Goal: Task Accomplishment & Management: Manage account settings

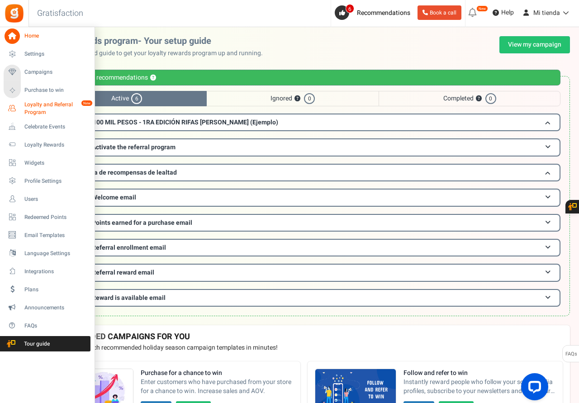
click at [30, 105] on span "Loyalty and Referral Program" at bounding box center [57, 108] width 66 height 15
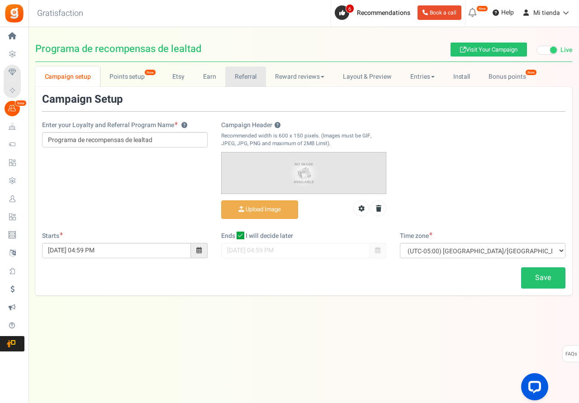
click at [244, 81] on link "Referral" at bounding box center [245, 77] width 41 height 20
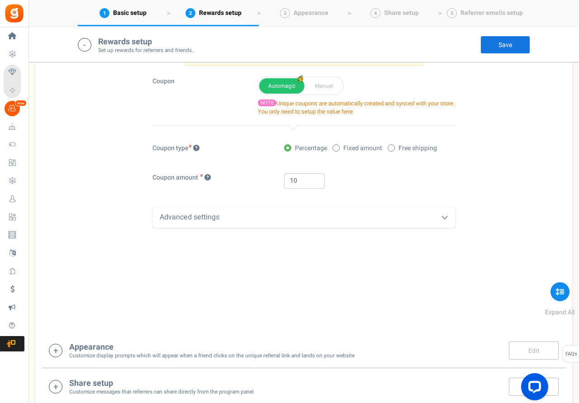
scroll to position [422, 0]
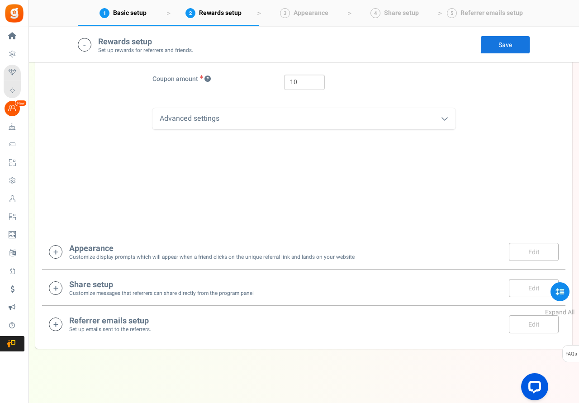
click at [55, 251] on icon at bounding box center [56, 252] width 14 height 14
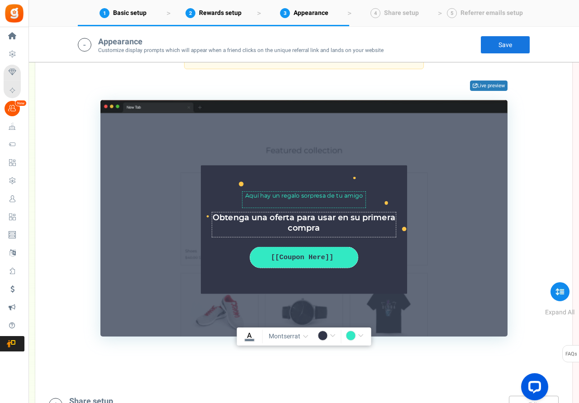
scroll to position [675, 0]
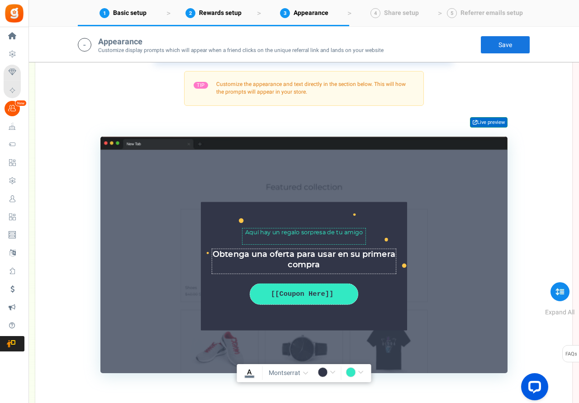
click at [490, 120] on link "Live preview" at bounding box center [489, 122] width 38 height 11
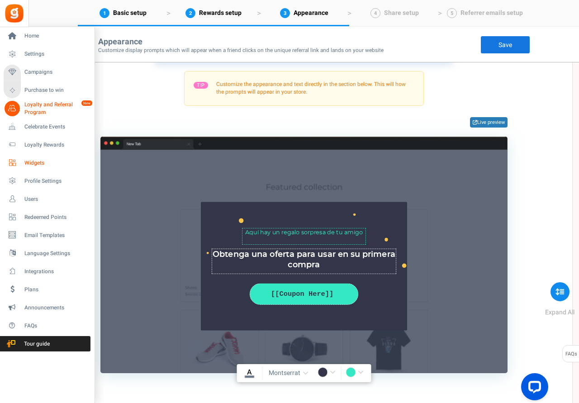
click at [32, 161] on span "Widgets" at bounding box center [55, 163] width 63 height 8
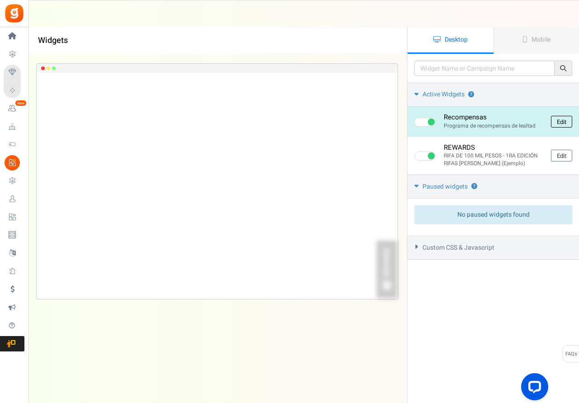
click at [563, 124] on link "Edit" at bounding box center [561, 122] width 21 height 12
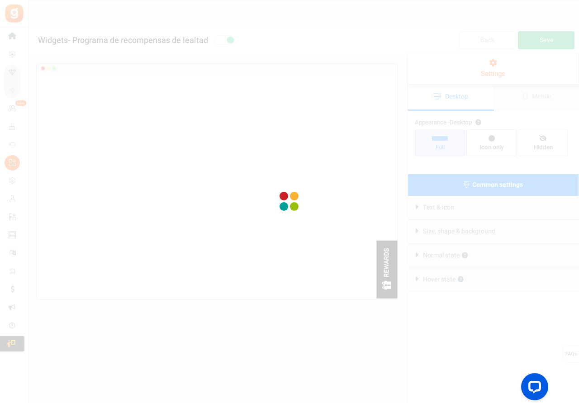
radio input "true"
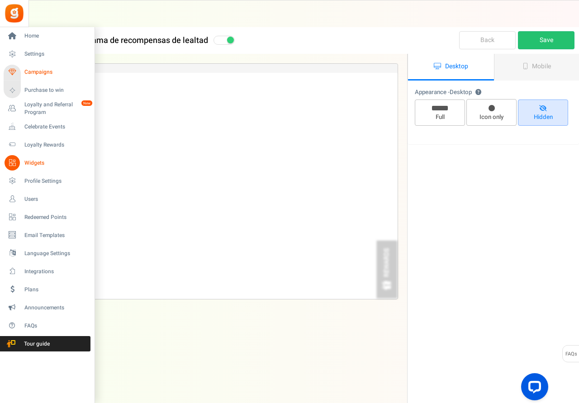
click at [36, 73] on span "Campaigns" at bounding box center [55, 72] width 63 height 8
